Goal: Task Accomplishment & Management: Use online tool/utility

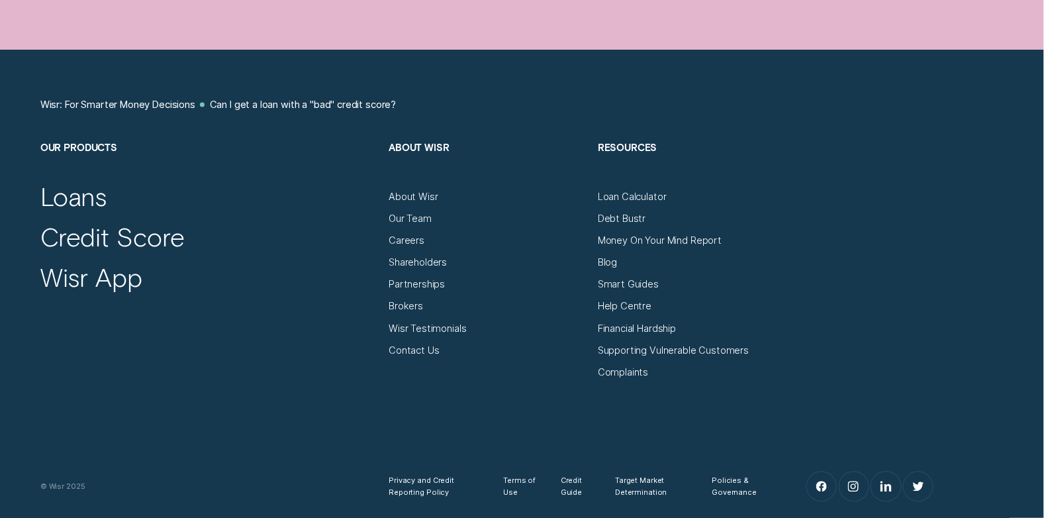
scroll to position [1191, 0]
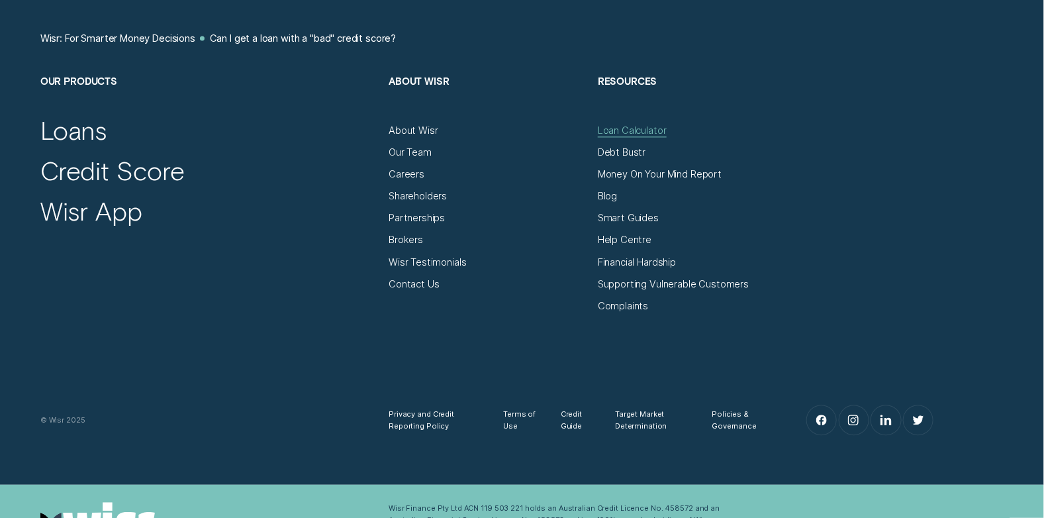
click at [637, 132] on div "Loan Calculator" at bounding box center [632, 130] width 69 height 12
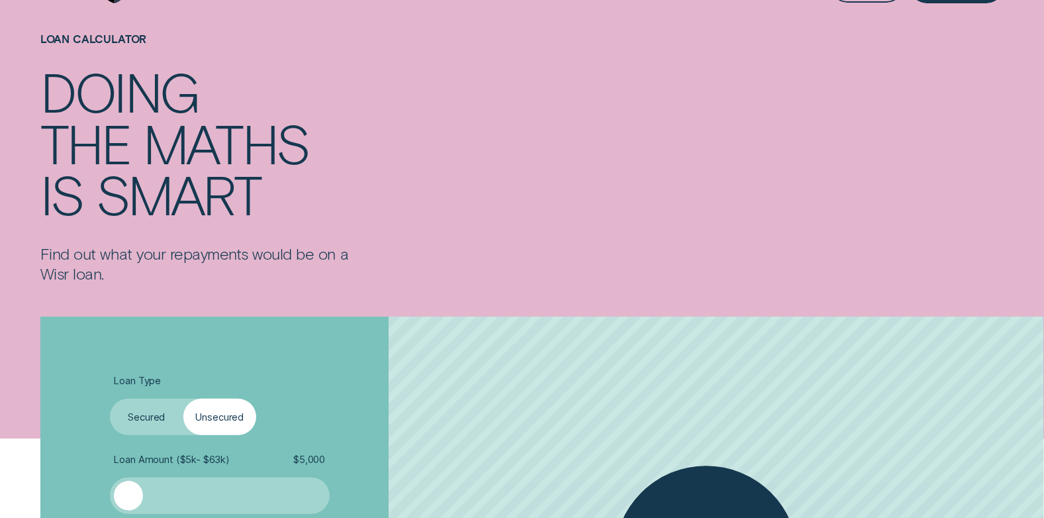
scroll to position [132, 0]
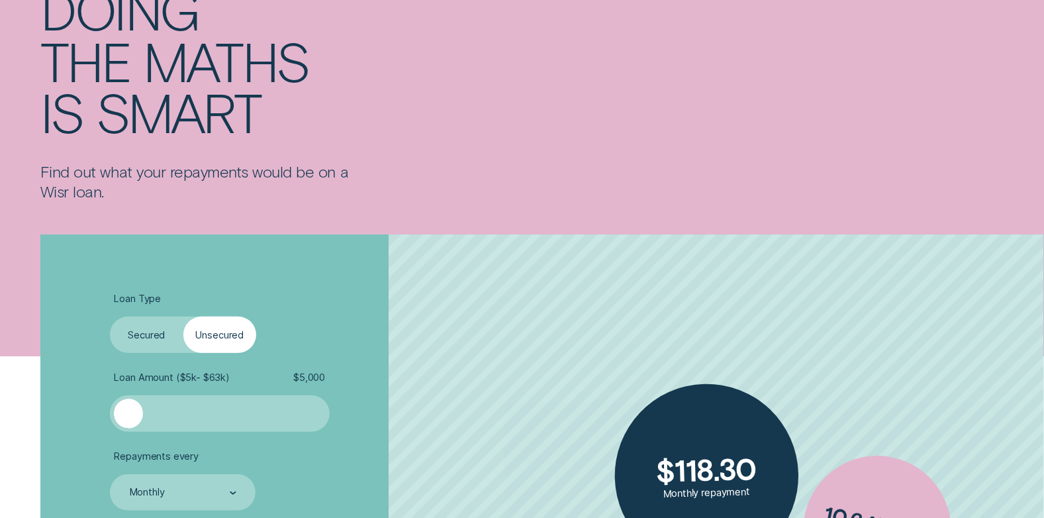
click at [147, 330] on label "Secured" at bounding box center [146, 334] width 73 height 36
click at [110, 316] on input "Secured" at bounding box center [110, 316] width 0 height 0
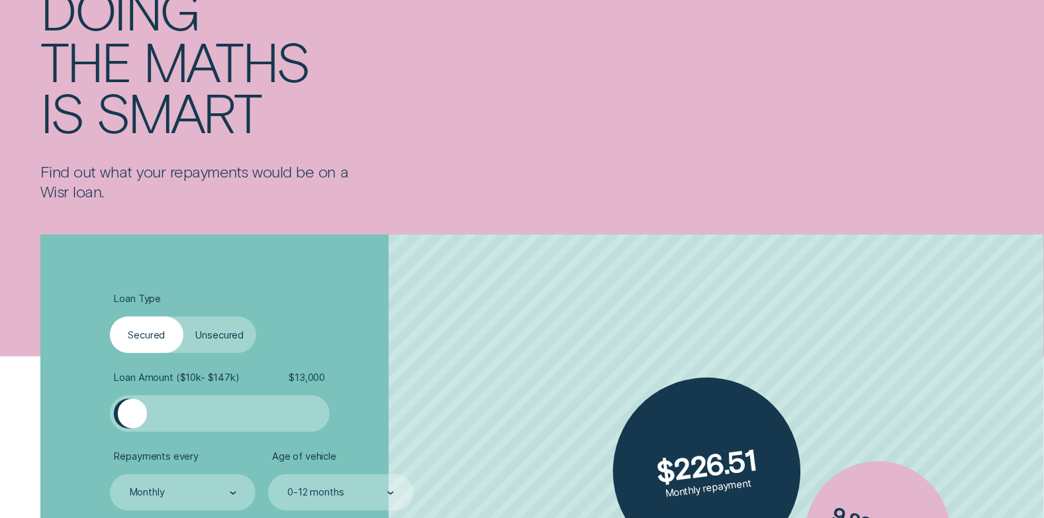
click at [132, 412] on div at bounding box center [132, 413] width 29 height 29
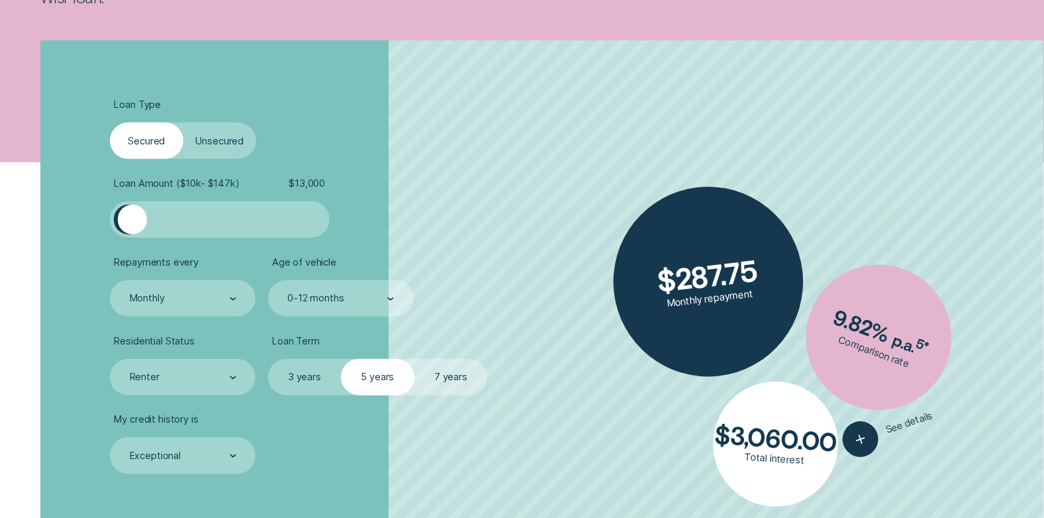
scroll to position [330, 0]
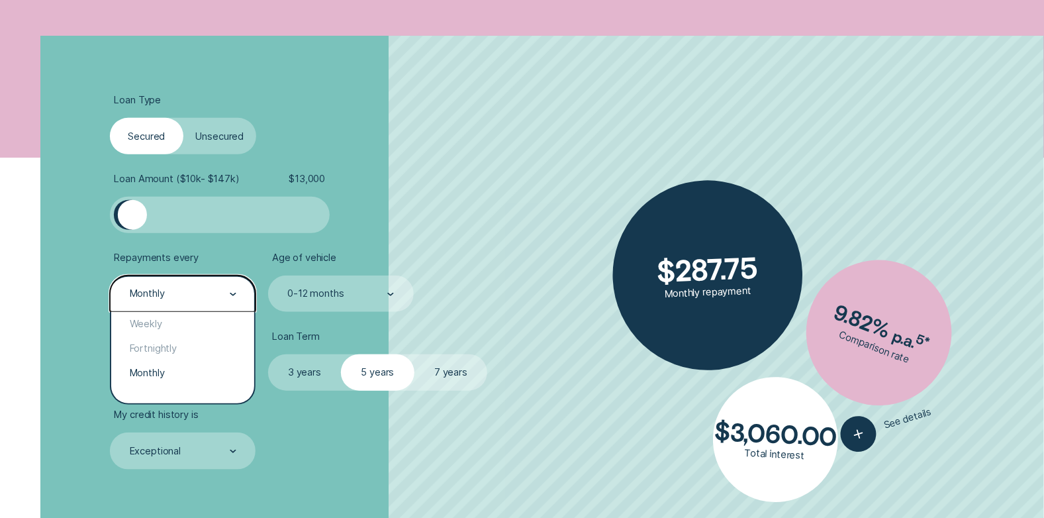
click at [189, 289] on div "Monthly" at bounding box center [182, 293] width 108 height 13
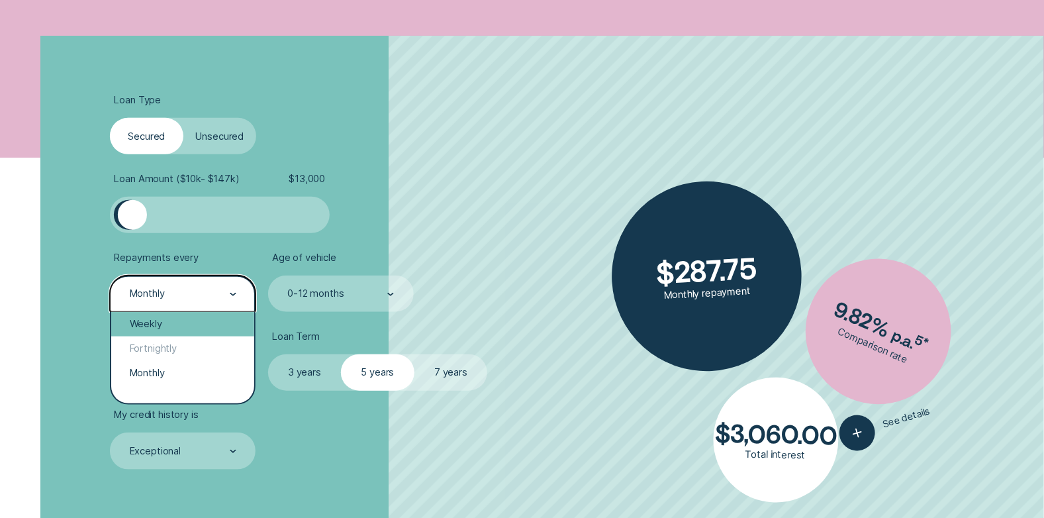
click at [164, 321] on div "Weekly" at bounding box center [182, 324] width 143 height 24
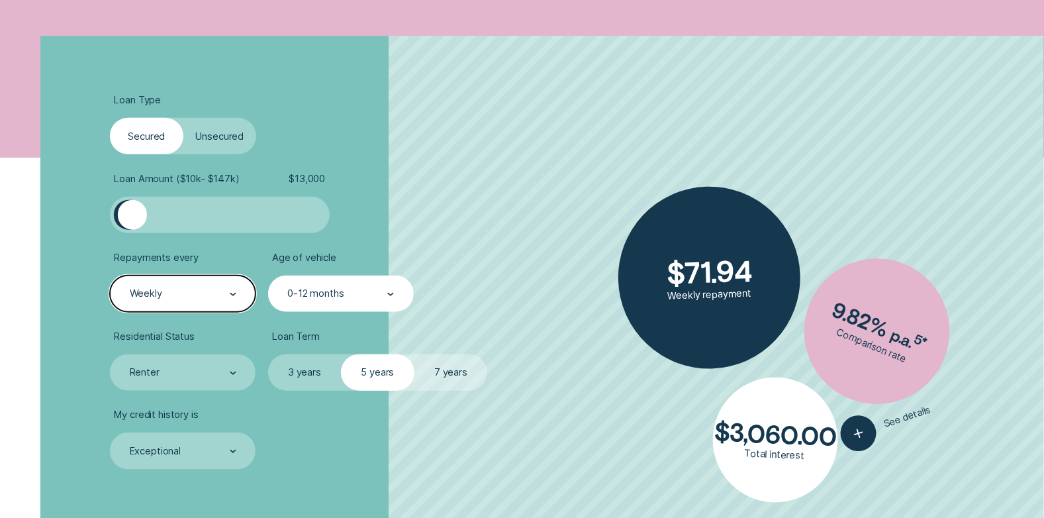
click at [331, 295] on div "0-12 months" at bounding box center [315, 294] width 56 height 12
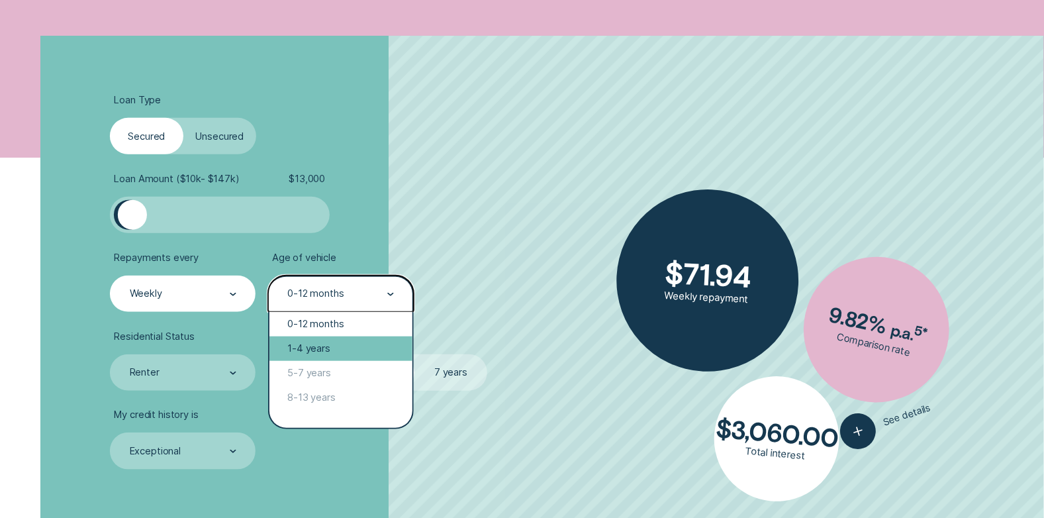
click at [334, 342] on div "1-4 years" at bounding box center [340, 348] width 143 height 24
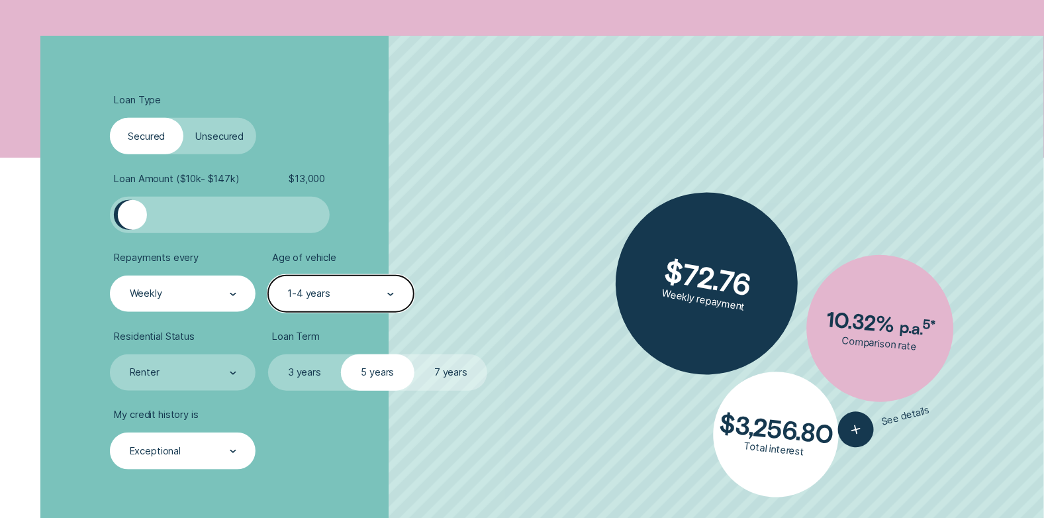
click at [219, 451] on div "Exceptional" at bounding box center [182, 451] width 108 height 13
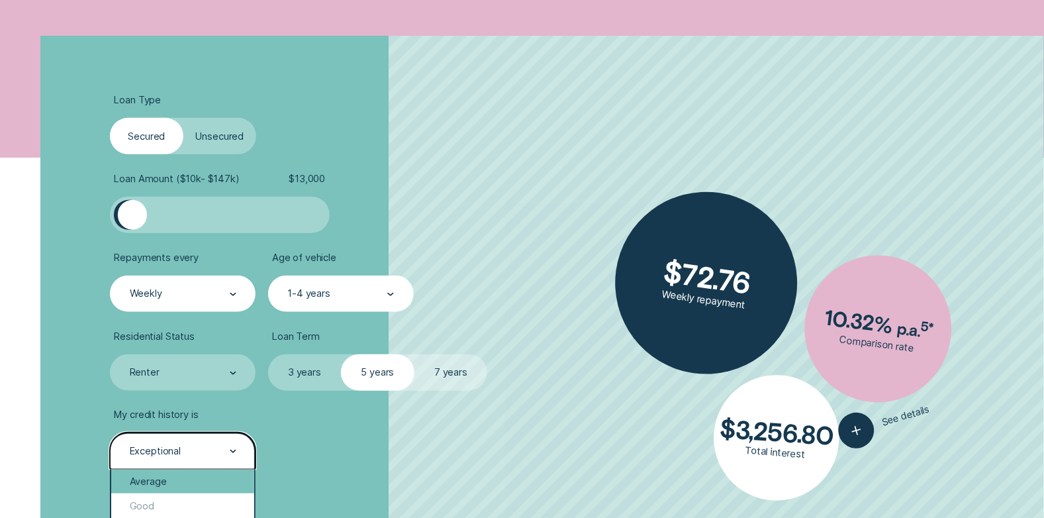
click at [169, 480] on div "Average" at bounding box center [182, 481] width 143 height 24
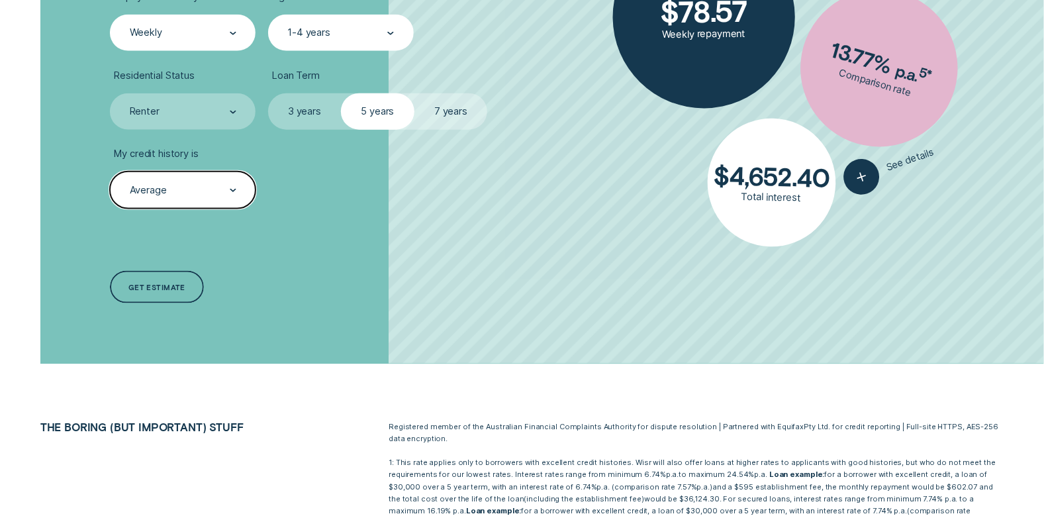
scroll to position [595, 0]
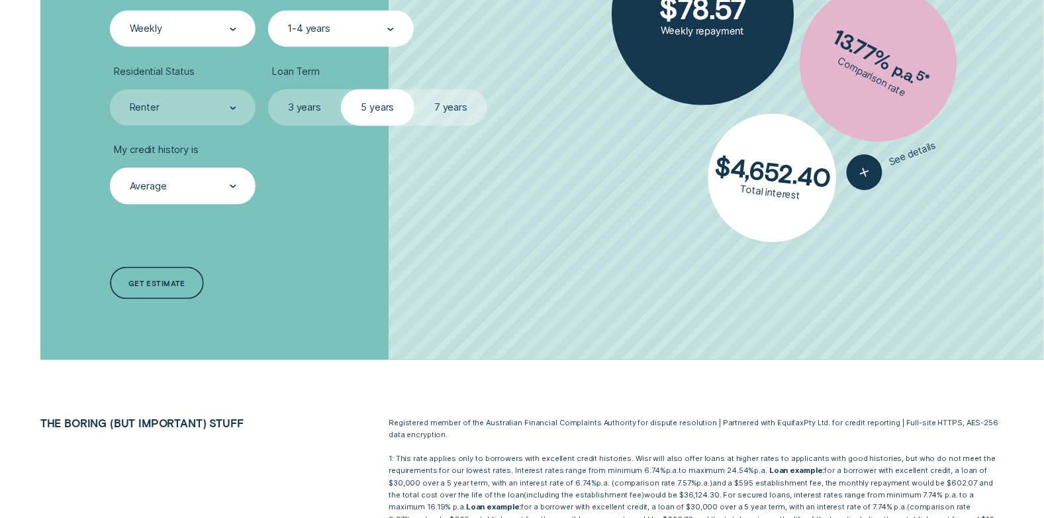
click at [457, 110] on label "7 years" at bounding box center [450, 107] width 73 height 36
click at [414, 89] on input "7 years" at bounding box center [414, 89] width 0 height 0
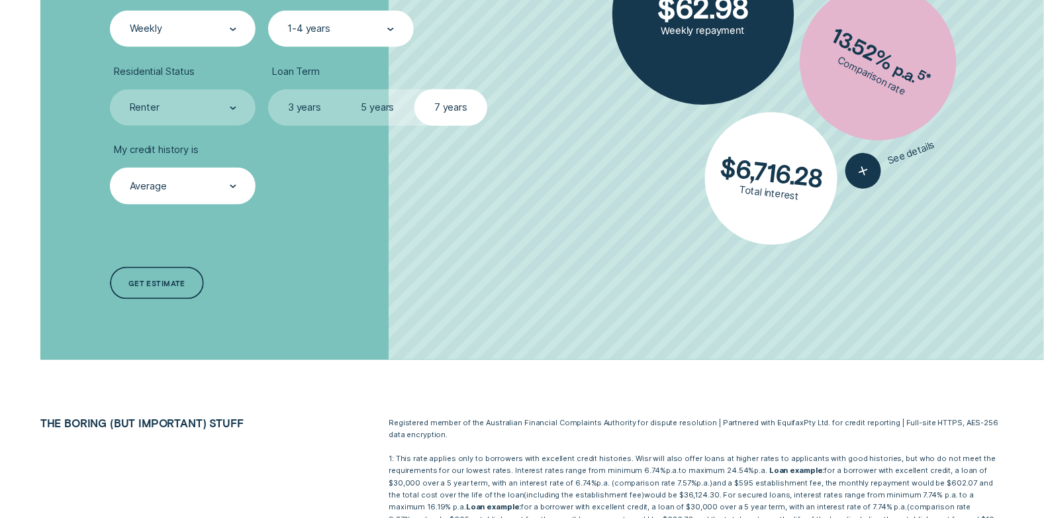
click at [390, 90] on label "5 years" at bounding box center [377, 107] width 73 height 36
click at [341, 89] on input "5 years" at bounding box center [341, 89] width 0 height 0
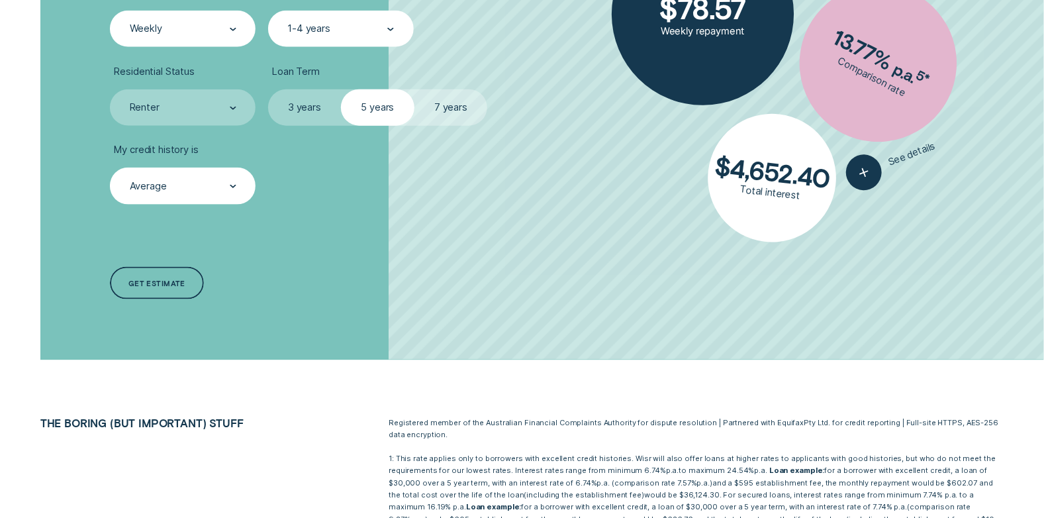
click at [434, 100] on label "7 years" at bounding box center [450, 107] width 73 height 36
click at [414, 89] on input "7 years" at bounding box center [414, 89] width 0 height 0
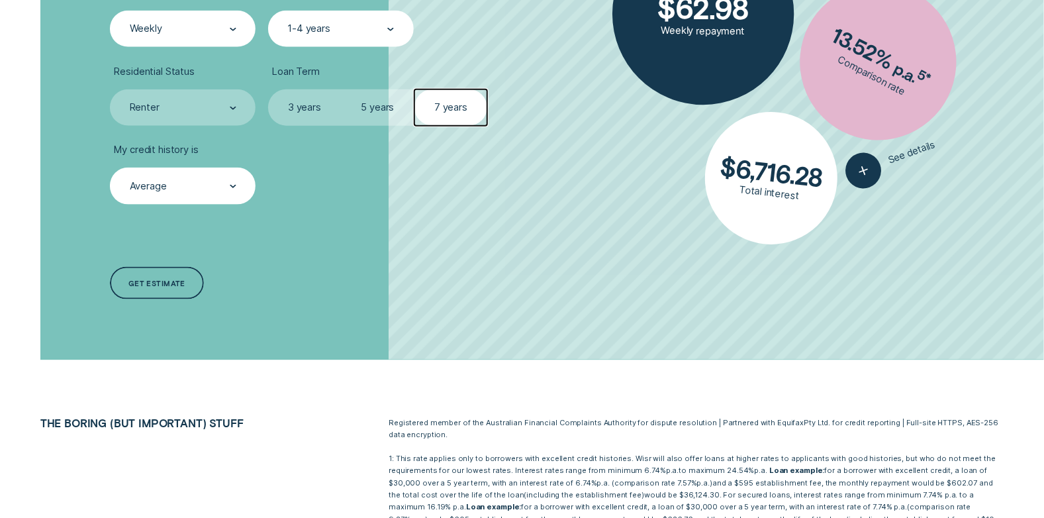
click at [295, 105] on label "3 years" at bounding box center [304, 107] width 73 height 36
click at [268, 89] on input "3 years" at bounding box center [268, 89] width 0 height 0
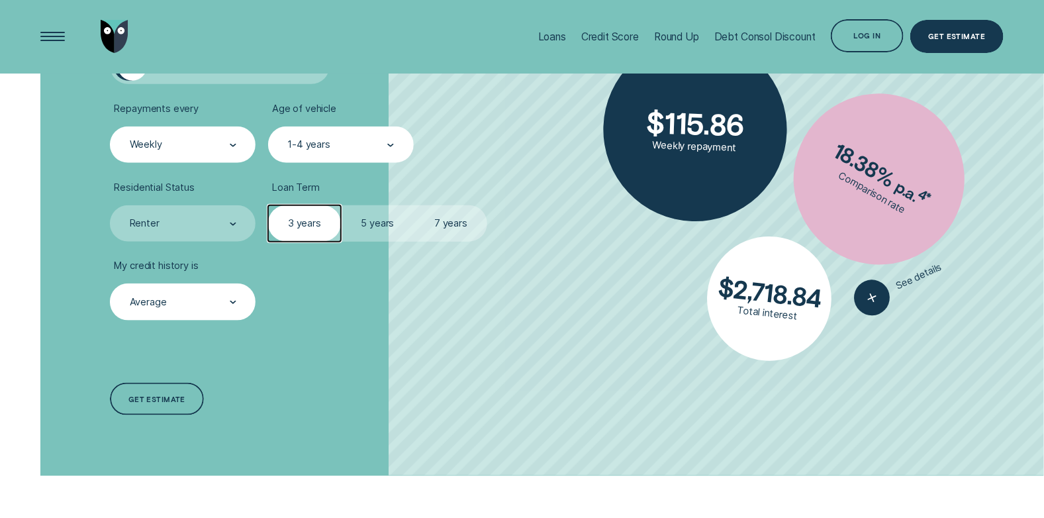
scroll to position [463, 0]
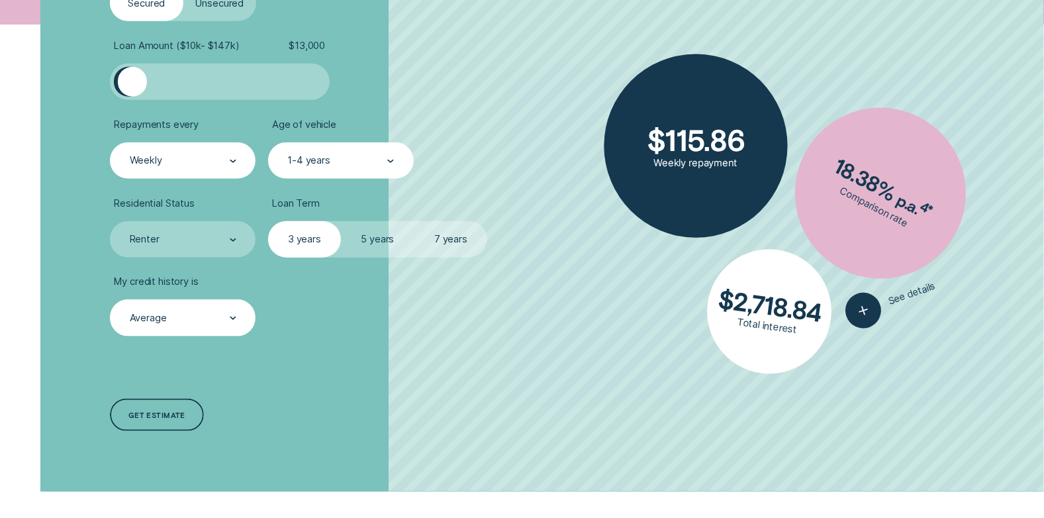
click at [380, 239] on label "5 years" at bounding box center [377, 239] width 73 height 36
click at [341, 221] on input "5 years" at bounding box center [341, 221] width 0 height 0
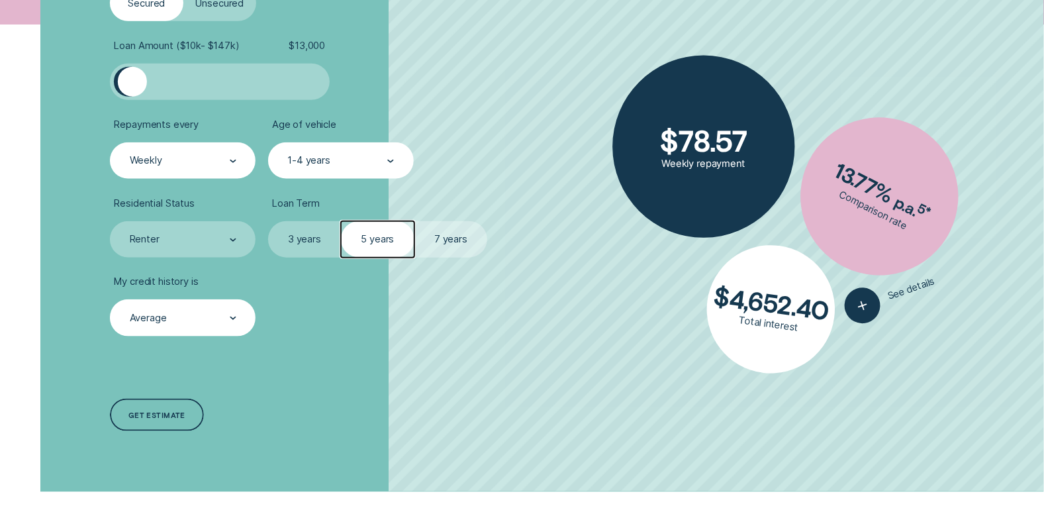
click at [437, 242] on label "7 years" at bounding box center [450, 239] width 73 height 36
click at [414, 221] on input "7 years" at bounding box center [414, 221] width 0 height 0
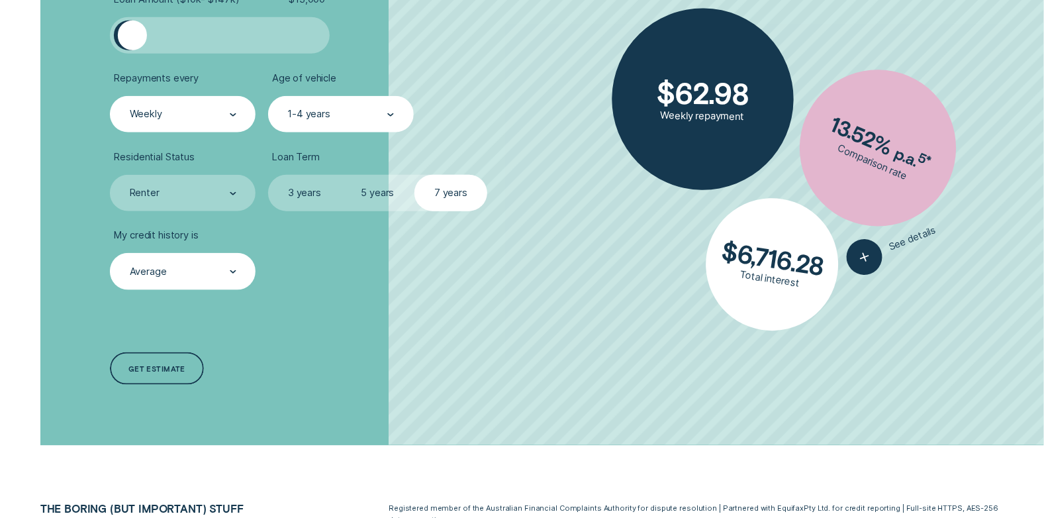
scroll to position [330, 0]
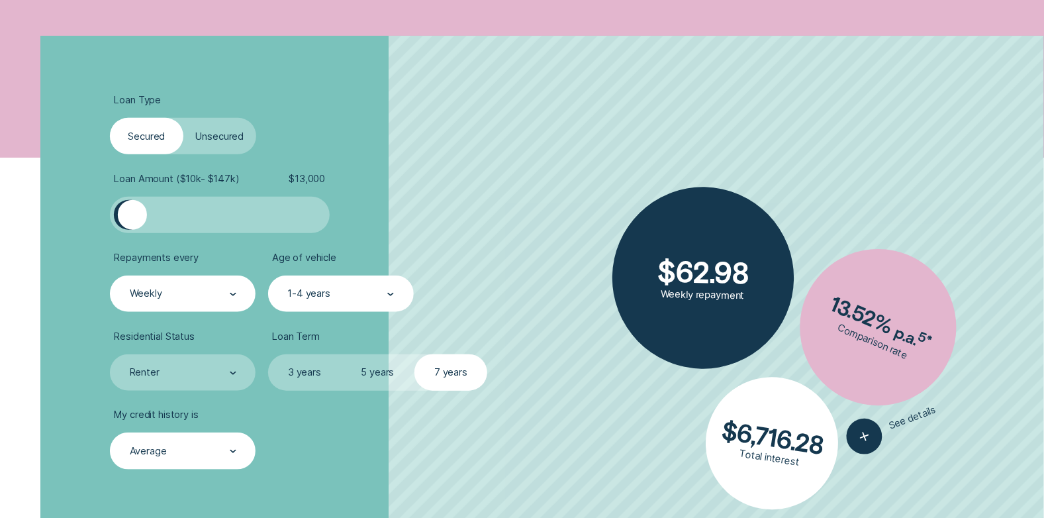
click at [367, 368] on label "5 years" at bounding box center [377, 372] width 73 height 36
click at [341, 354] on input "5 years" at bounding box center [341, 354] width 0 height 0
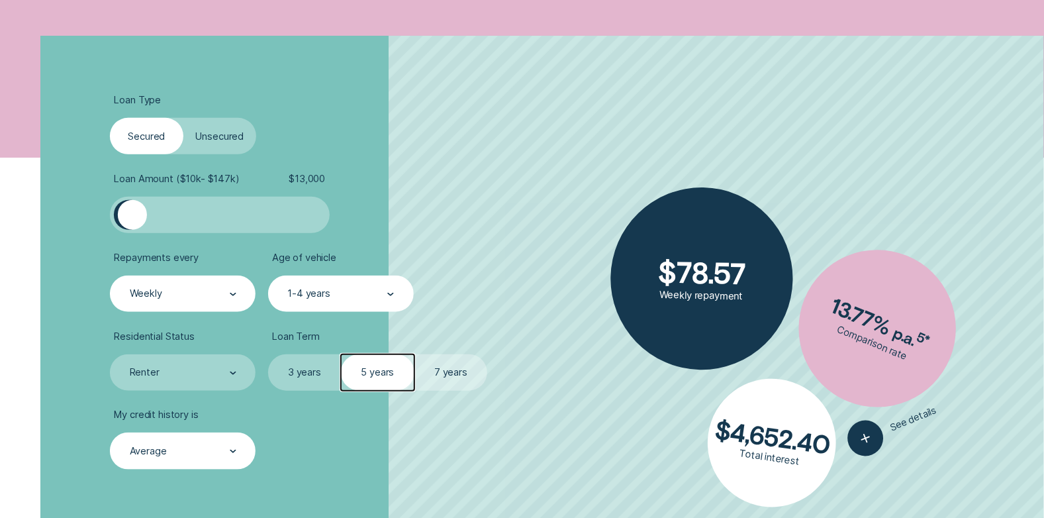
click at [304, 377] on label "3 years" at bounding box center [304, 372] width 73 height 36
click at [268, 354] on input "3 years" at bounding box center [268, 354] width 0 height 0
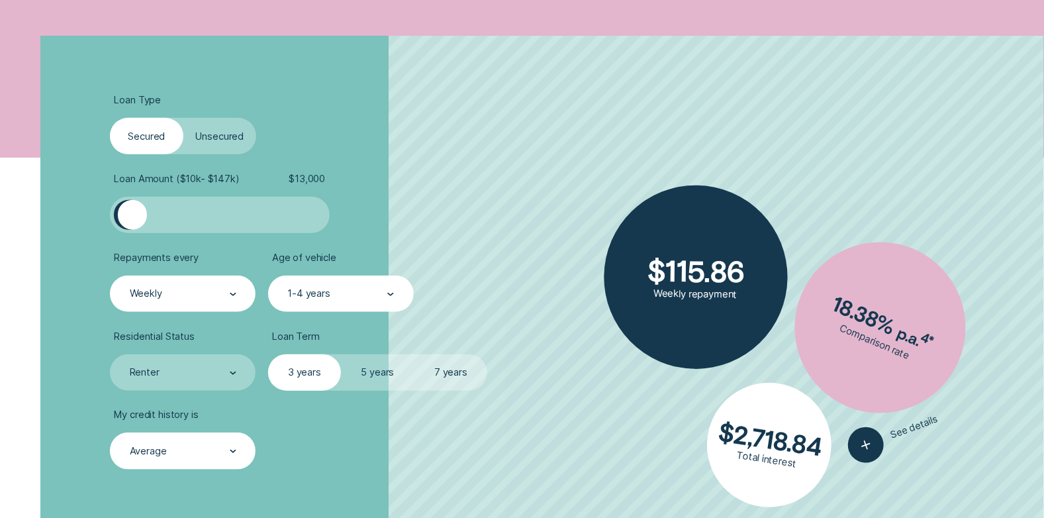
click at [442, 365] on label "7 years" at bounding box center [450, 372] width 73 height 36
click at [414, 354] on input "7 years" at bounding box center [414, 354] width 0 height 0
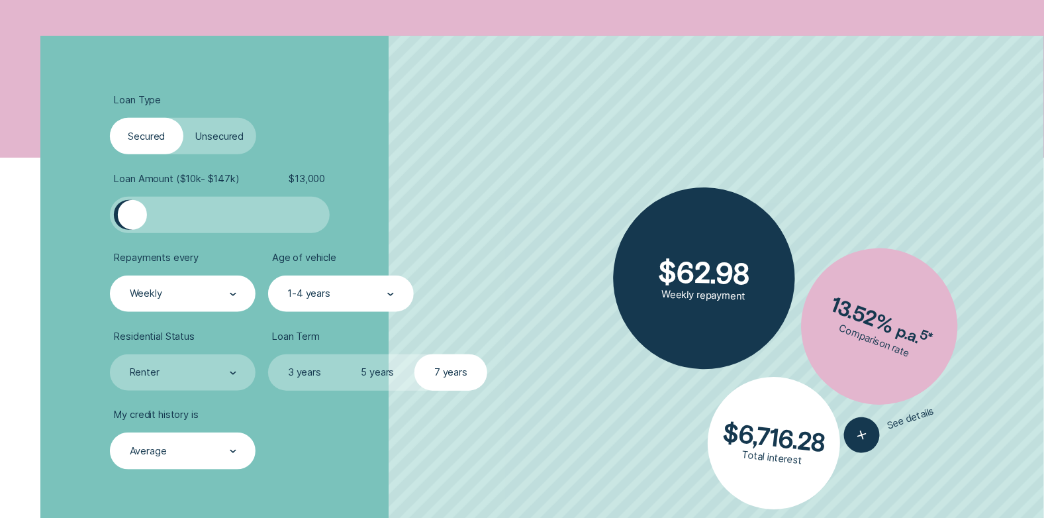
click at [295, 371] on label "3 years" at bounding box center [304, 372] width 73 height 36
click at [268, 354] on input "3 years" at bounding box center [268, 354] width 0 height 0
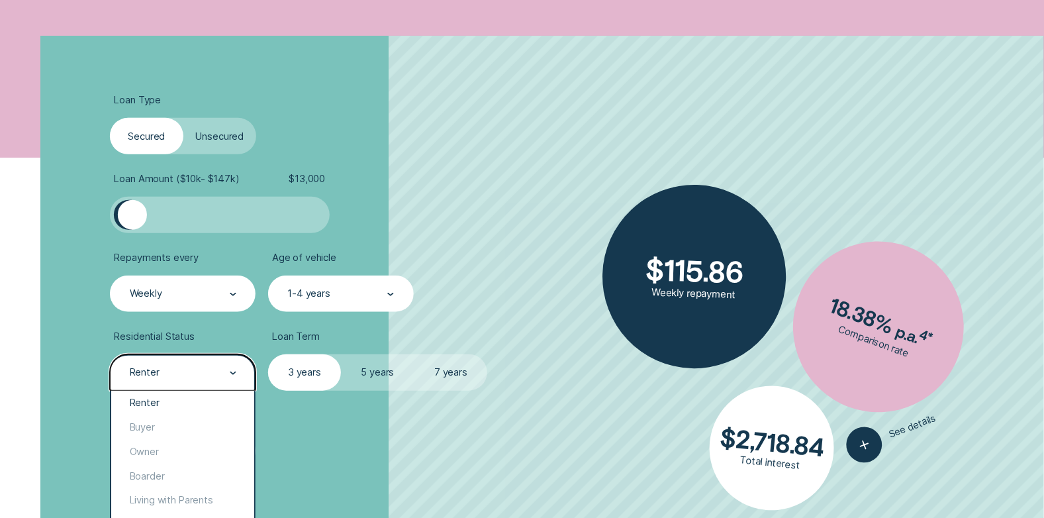
click at [218, 368] on div "Renter" at bounding box center [182, 372] width 108 height 13
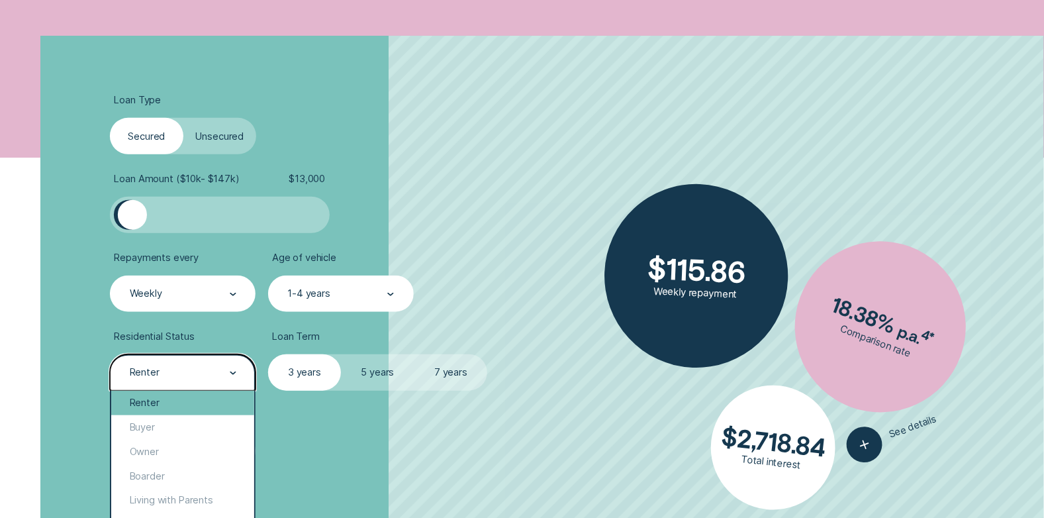
click at [122, 405] on div "Renter" at bounding box center [182, 403] width 143 height 24
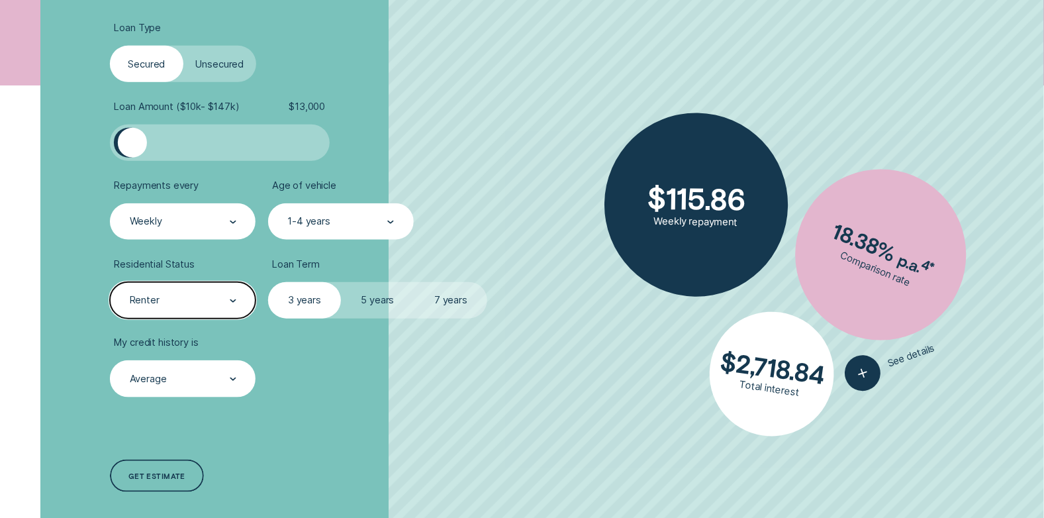
scroll to position [529, 0]
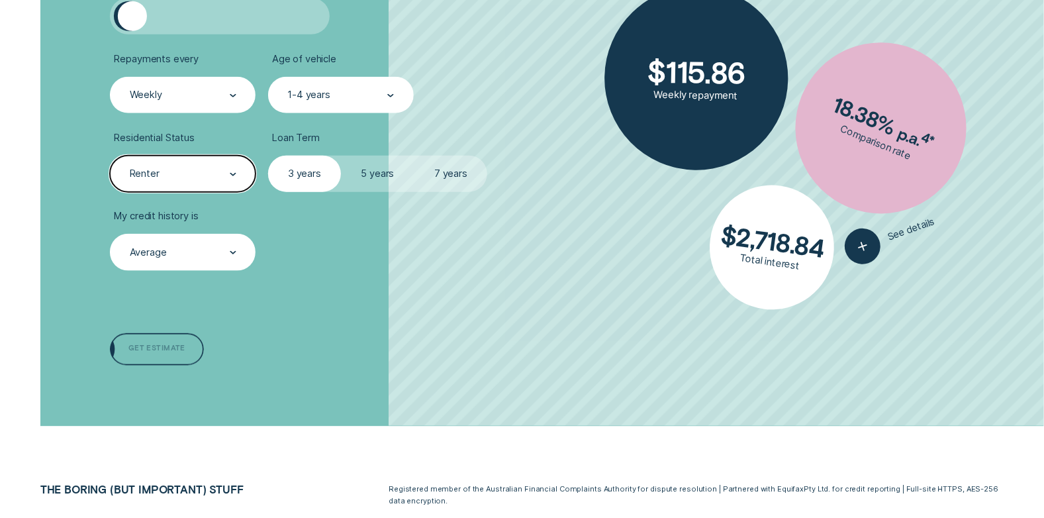
click at [160, 343] on div "Get estimate" at bounding box center [157, 349] width 94 height 33
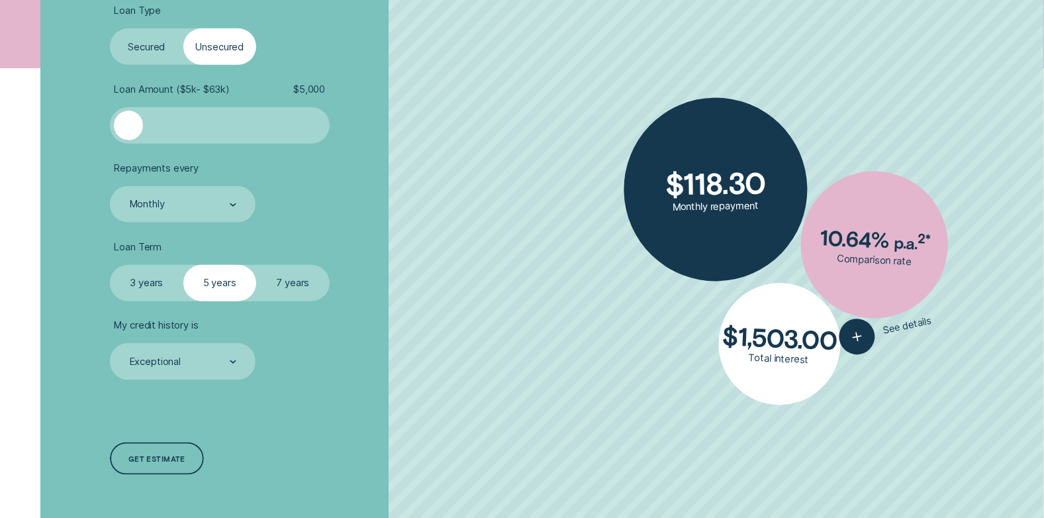
scroll to position [330, 0]
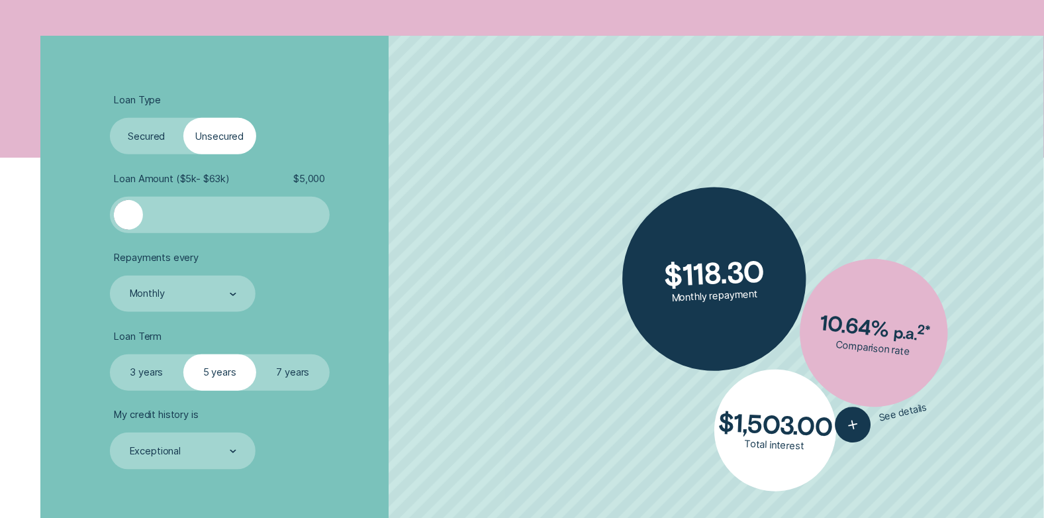
click at [130, 214] on div at bounding box center [128, 214] width 29 height 29
click at [148, 139] on label "Secured" at bounding box center [146, 136] width 73 height 36
click at [110, 118] on input "Secured" at bounding box center [110, 118] width 0 height 0
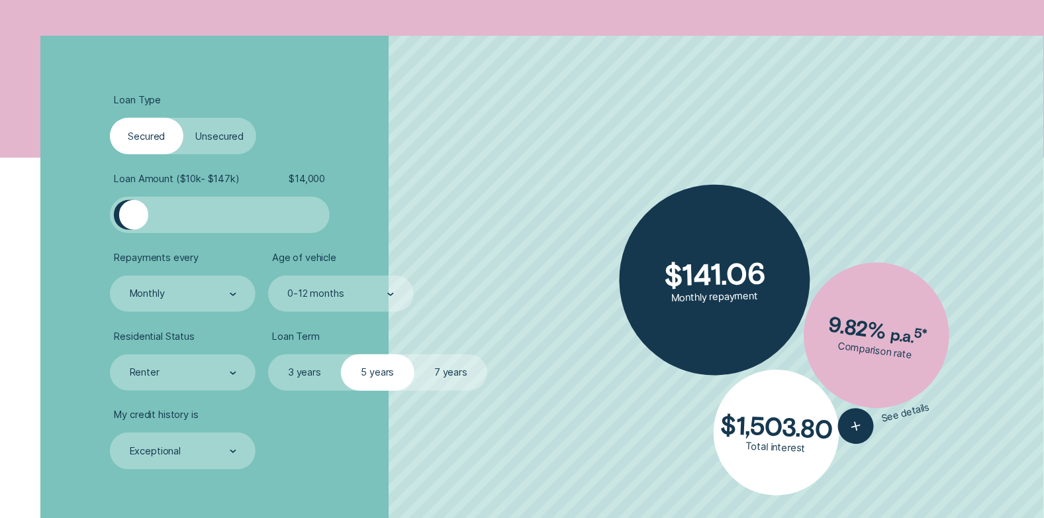
click at [133, 213] on div at bounding box center [133, 214] width 29 height 29
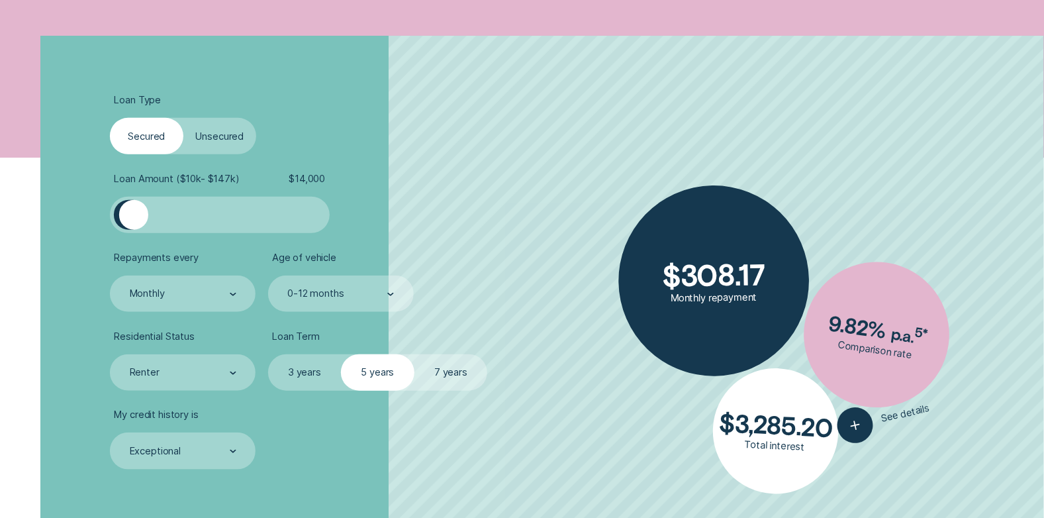
click at [307, 177] on span "$ 14,000" at bounding box center [307, 179] width 36 height 12
drag, startPoint x: 140, startPoint y: 212, endPoint x: 133, endPoint y: 213, distance: 6.7
click at [133, 213] on div at bounding box center [133, 214] width 29 height 29
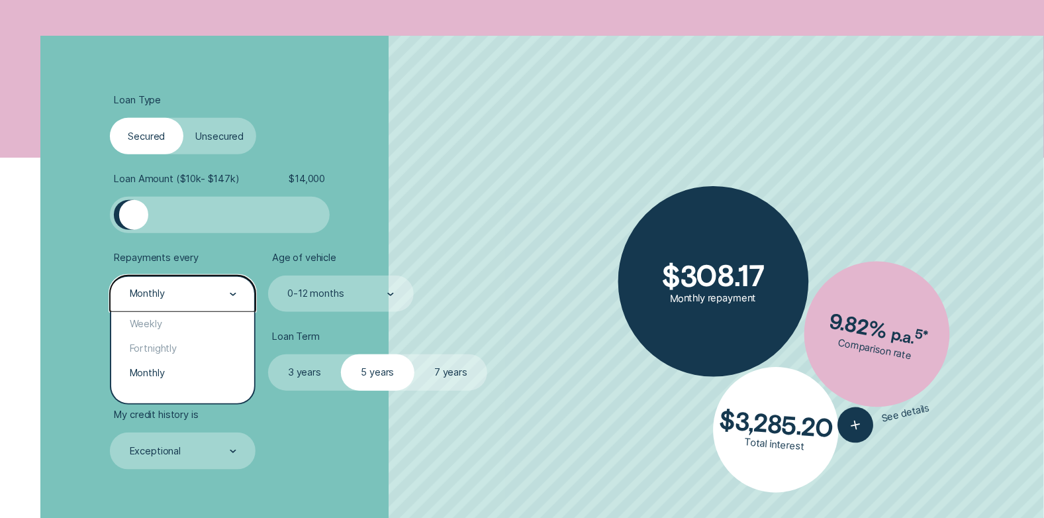
click at [193, 293] on div "Monthly" at bounding box center [182, 293] width 108 height 13
click at [160, 324] on div "Weekly" at bounding box center [182, 324] width 143 height 24
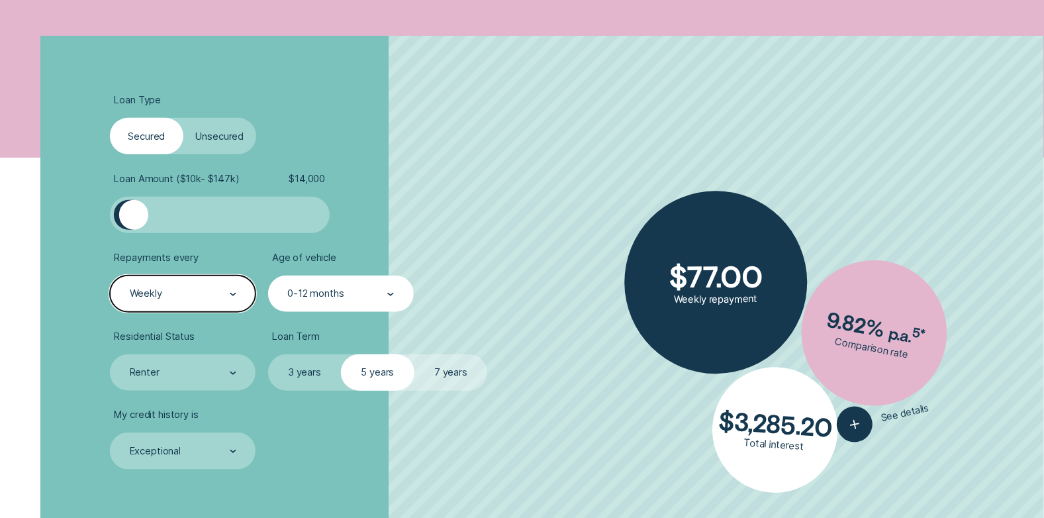
click at [310, 295] on div "0-12 months" at bounding box center [315, 294] width 56 height 12
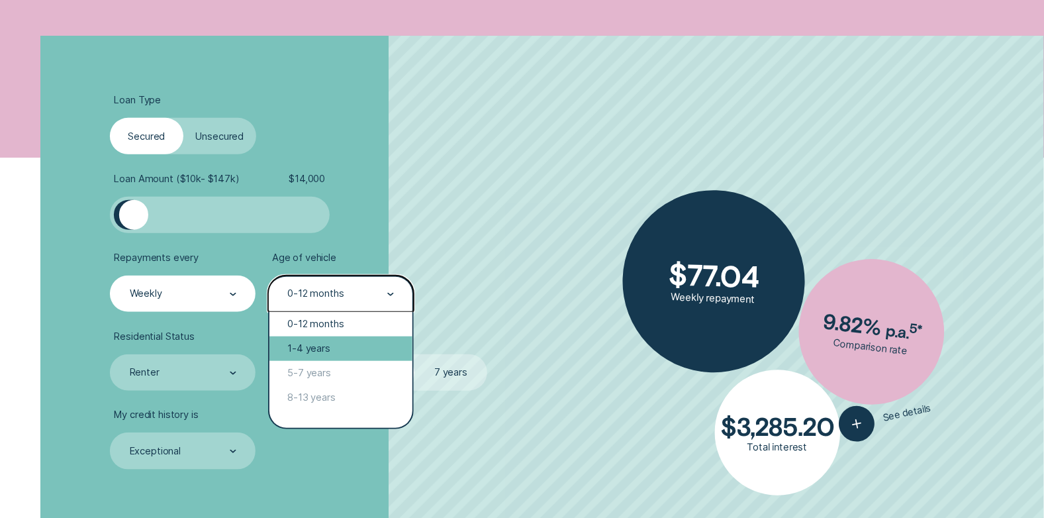
click at [306, 346] on div "1-4 years" at bounding box center [340, 348] width 143 height 24
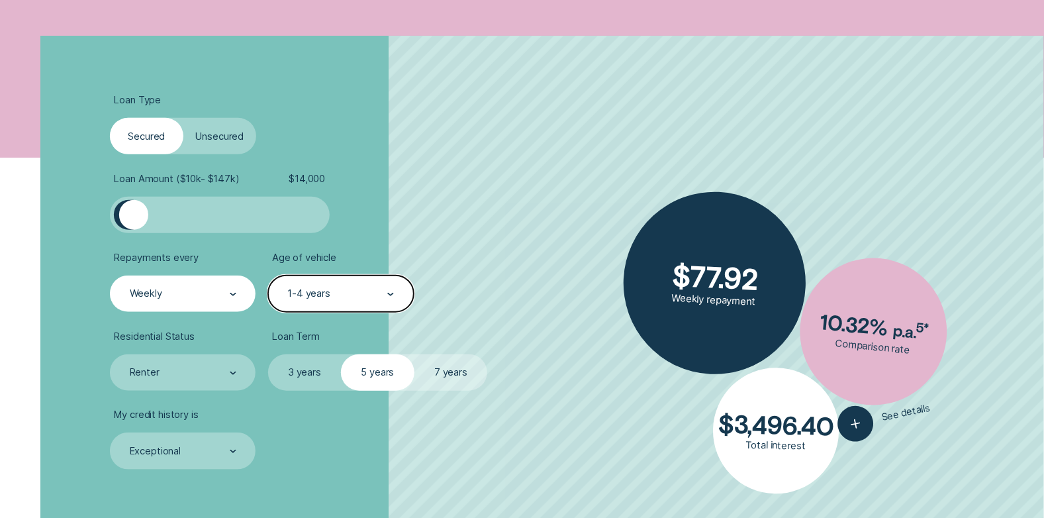
click at [358, 287] on div "1-4 years" at bounding box center [340, 293] width 108 height 13
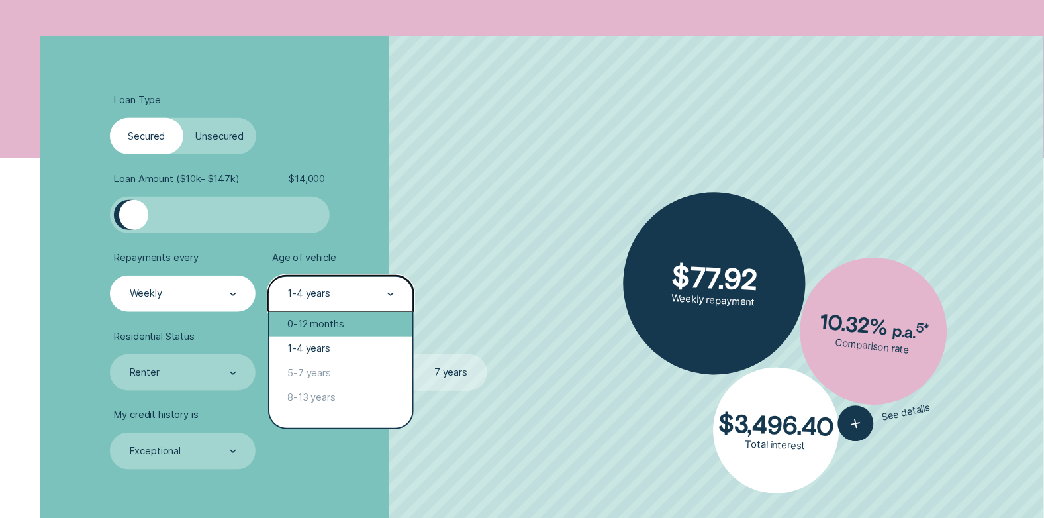
click at [310, 322] on div "0-12 months" at bounding box center [340, 324] width 143 height 24
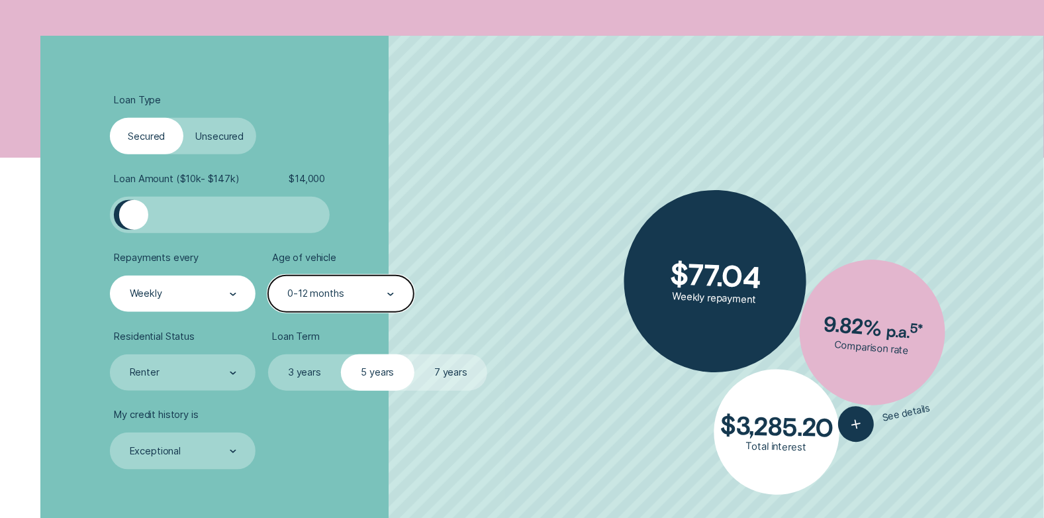
click at [297, 288] on div "0-12 months" at bounding box center [315, 294] width 56 height 12
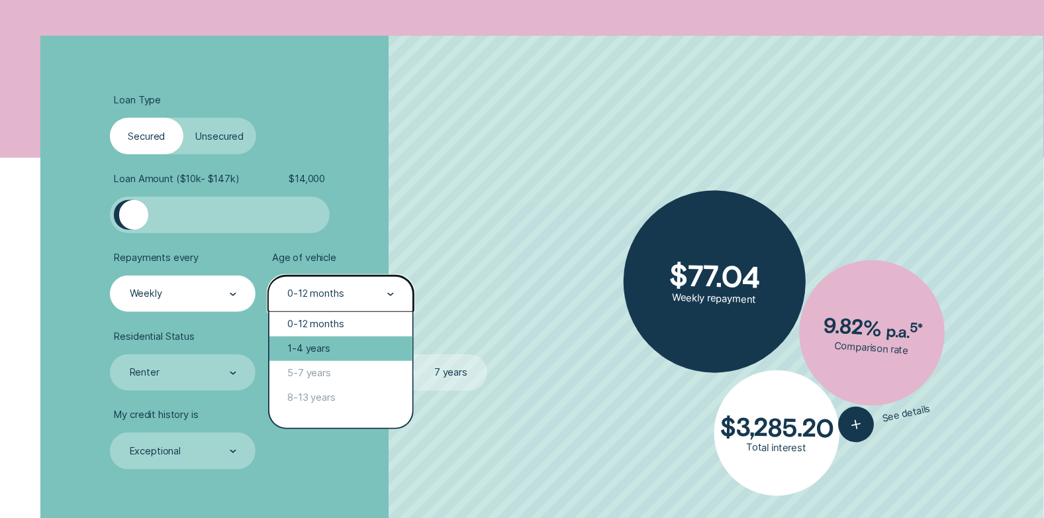
click at [306, 345] on div "1-4 years" at bounding box center [340, 348] width 143 height 24
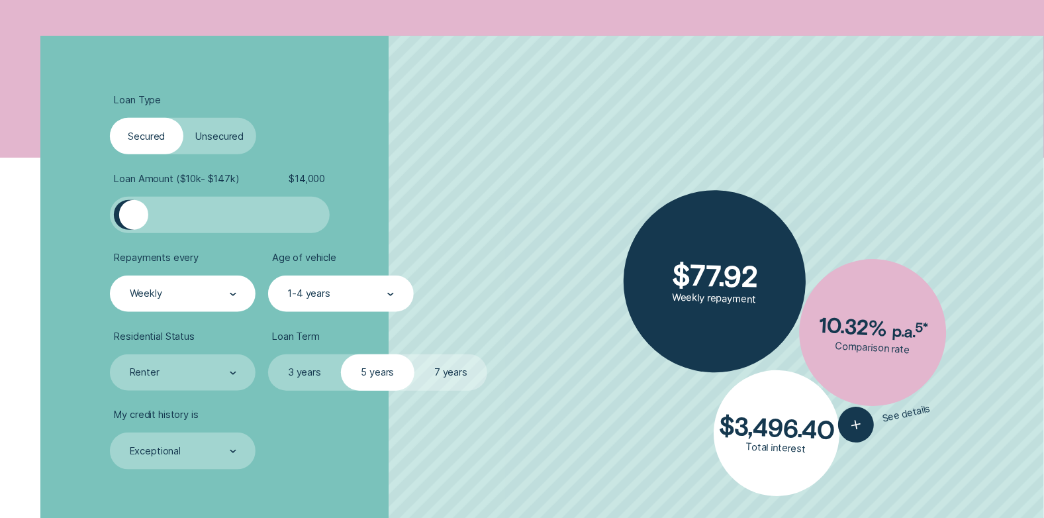
click at [298, 373] on label "3 years" at bounding box center [304, 372] width 73 height 36
click at [268, 354] on input "3 years" at bounding box center [268, 354] width 0 height 0
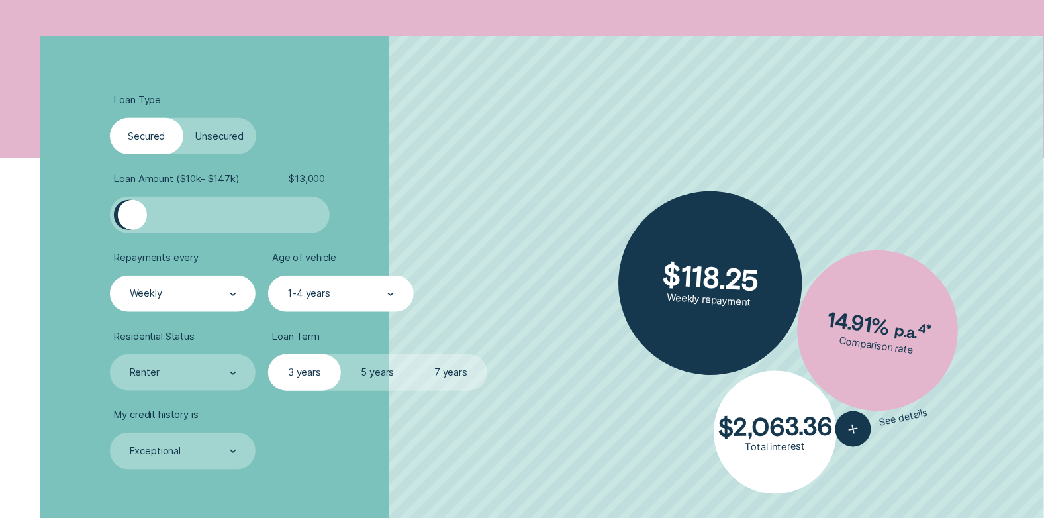
click at [132, 219] on div at bounding box center [132, 214] width 29 height 29
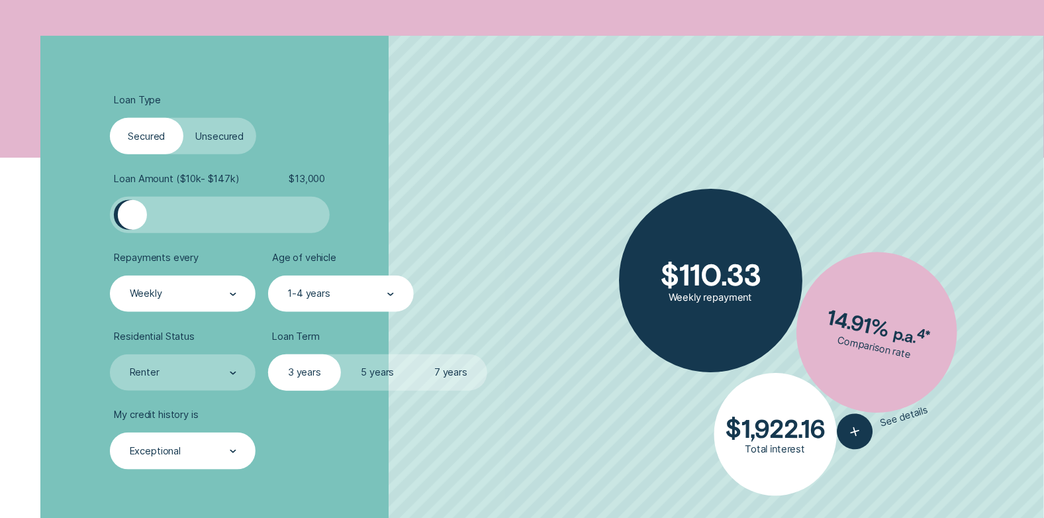
click at [220, 439] on div "Exceptional" at bounding box center [183, 450] width 146 height 36
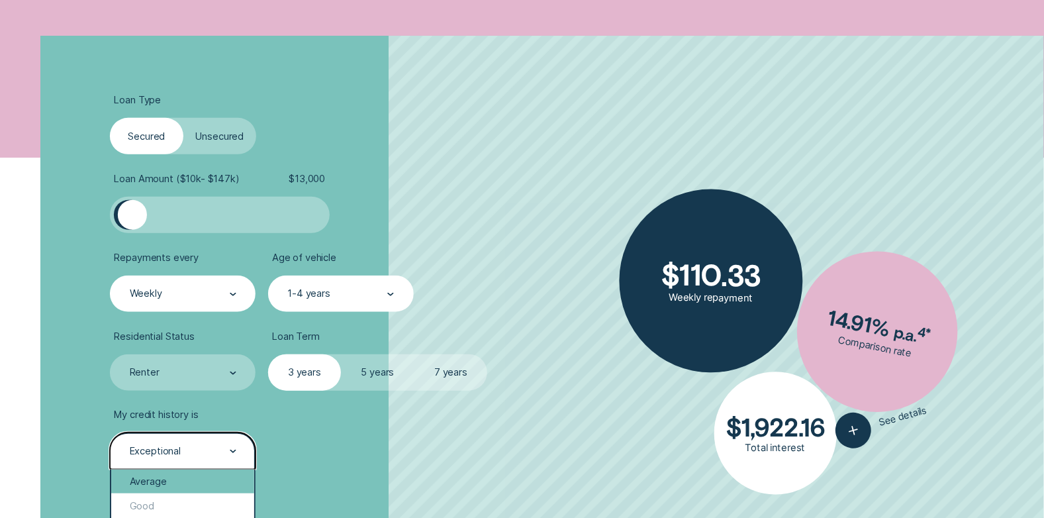
click at [162, 478] on div "Average" at bounding box center [182, 481] width 143 height 24
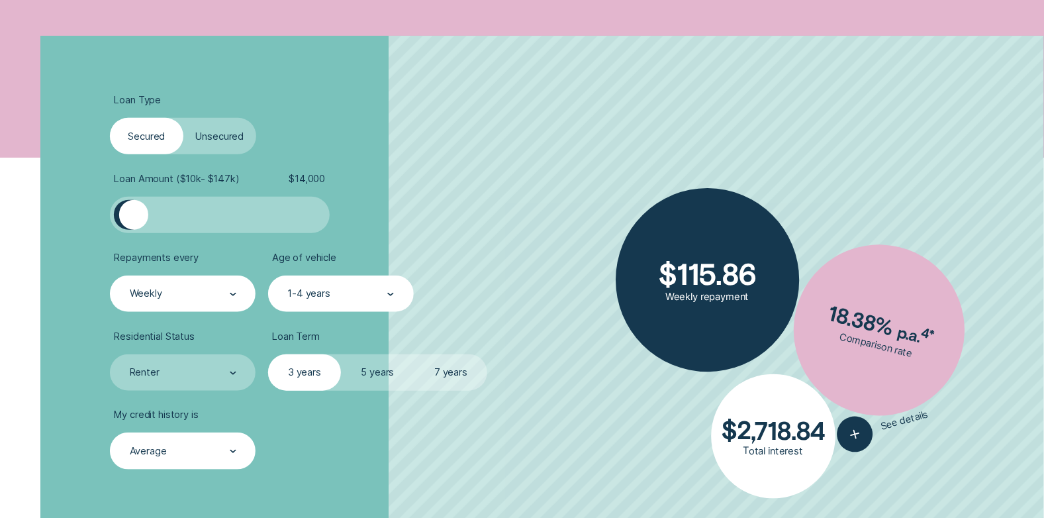
click at [134, 216] on div at bounding box center [133, 214] width 29 height 29
click at [365, 368] on label "5 years" at bounding box center [377, 372] width 73 height 36
click at [341, 354] on input "5 years" at bounding box center [341, 354] width 0 height 0
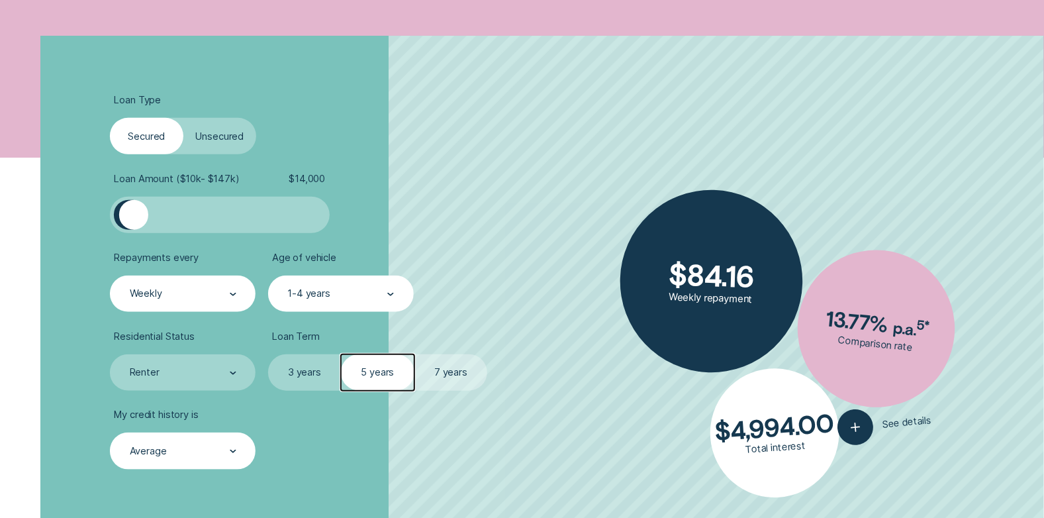
click at [455, 375] on label "7 years" at bounding box center [450, 372] width 73 height 36
click at [414, 354] on input "7 years" at bounding box center [414, 354] width 0 height 0
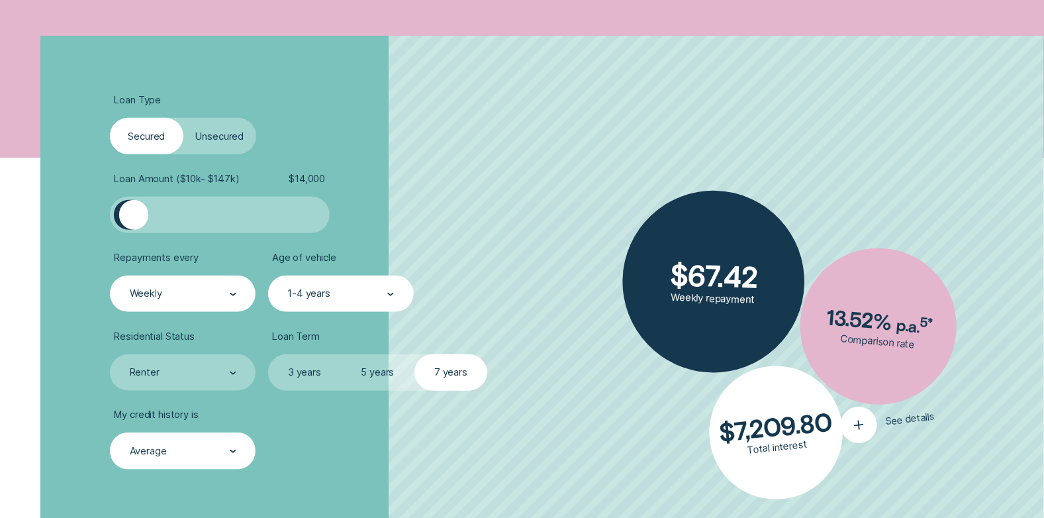
click at [853, 426] on icon "button" at bounding box center [859, 425] width 21 height 22
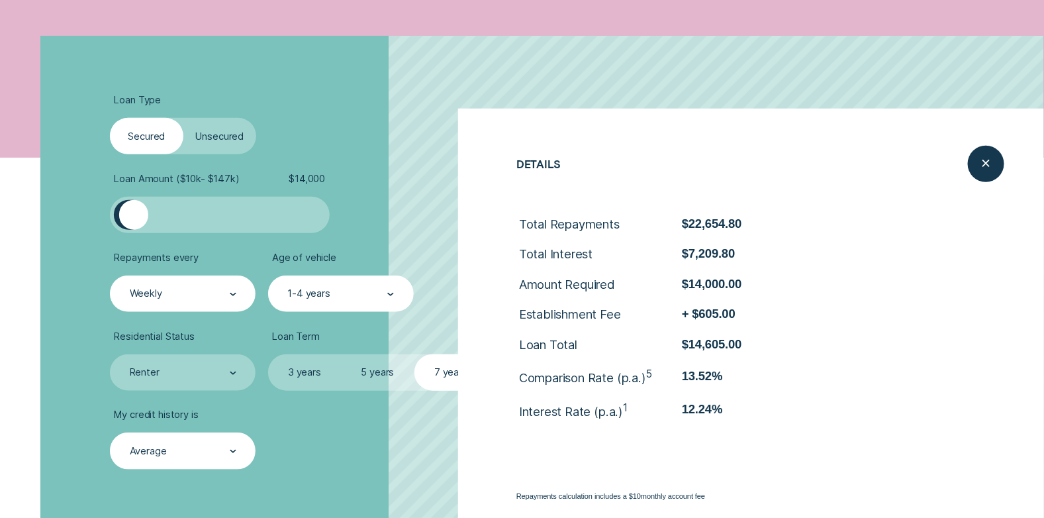
click at [401, 451] on li "My credit history is Average" at bounding box center [278, 438] width 336 height 60
click at [986, 156] on icon "Close loan details" at bounding box center [986, 164] width 19 height 21
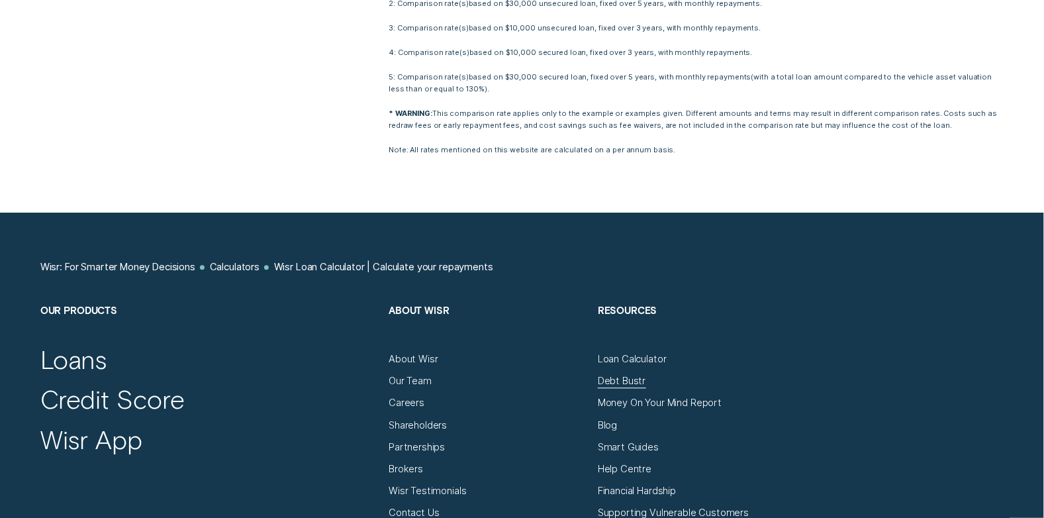
scroll to position [1390, 0]
